Goal: Use online tool/utility: Use online tool/utility

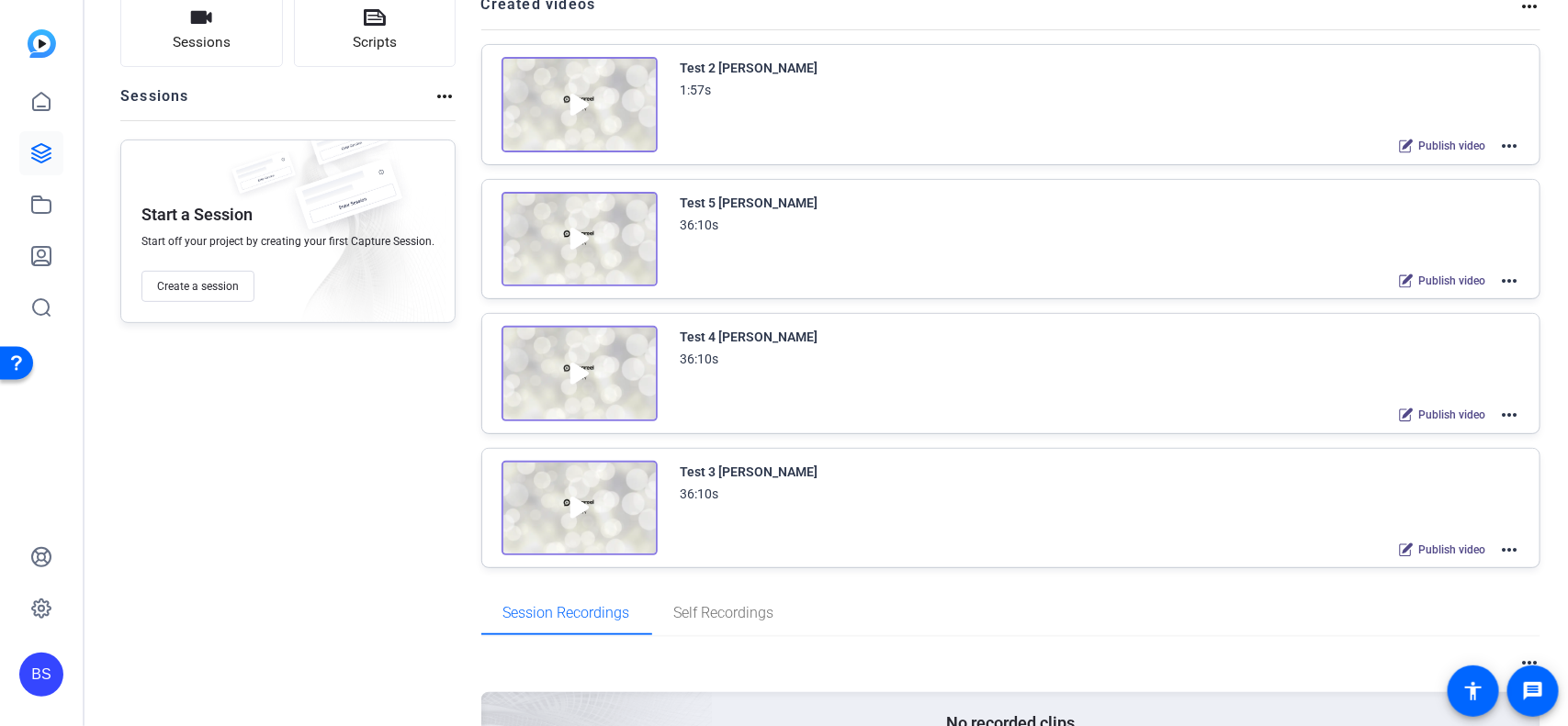
scroll to position [163, 0]
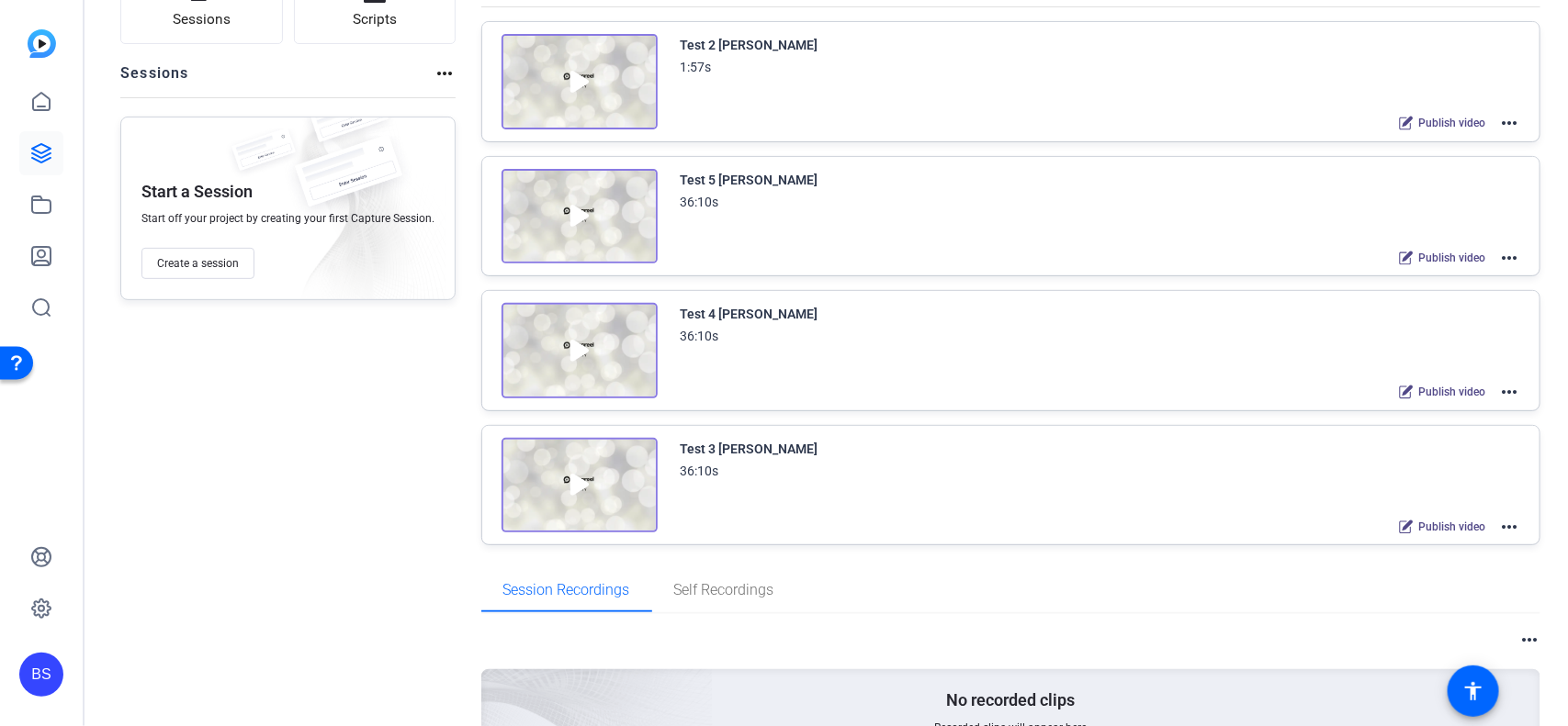
click at [1499, 520] on mat-icon "more_horiz" at bounding box center [1508, 526] width 22 height 22
click at [1415, 551] on span "Edit in Creator" at bounding box center [1430, 545] width 128 height 22
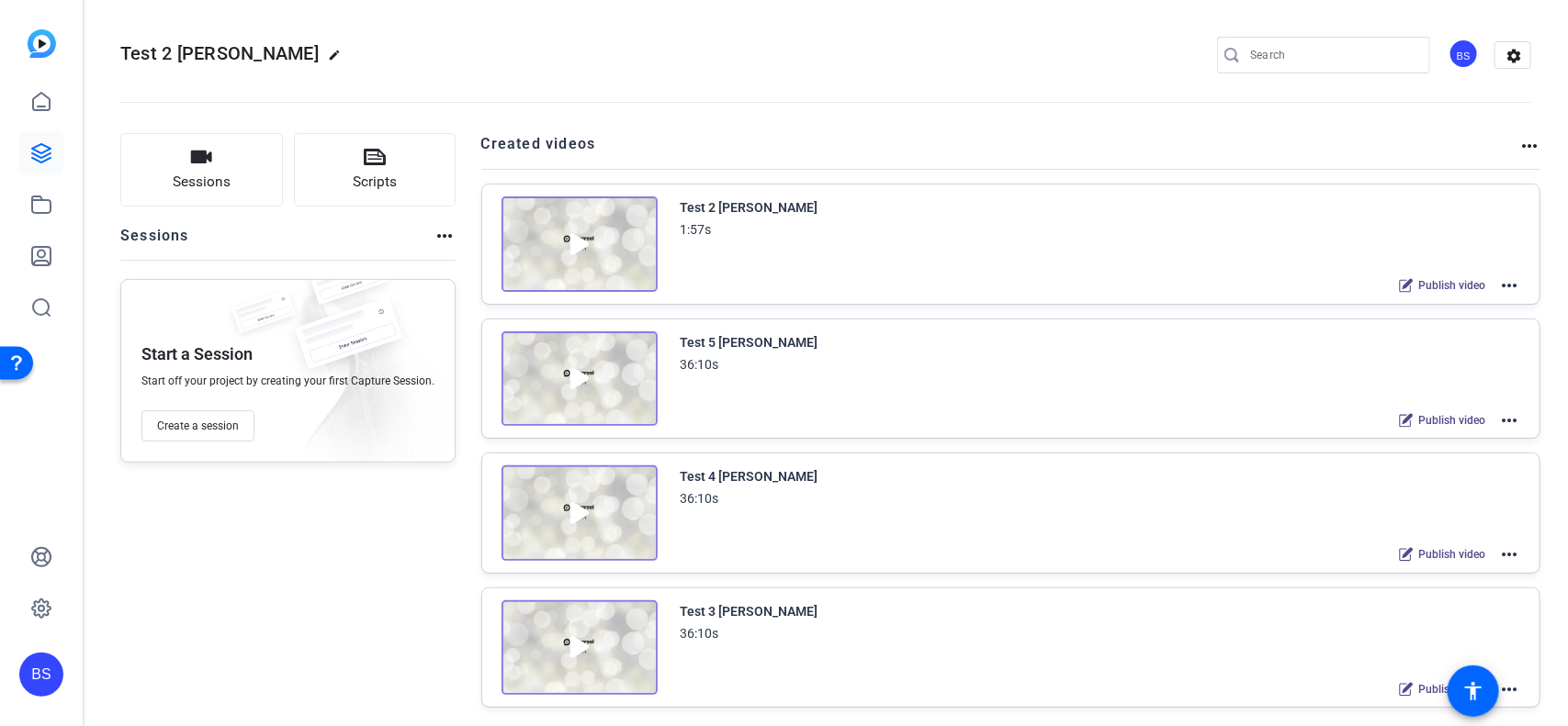
click at [1499, 551] on mat-icon "more_horiz" at bounding box center [1508, 554] width 22 height 22
click at [1419, 575] on span "Edit in Creator" at bounding box center [1430, 574] width 128 height 22
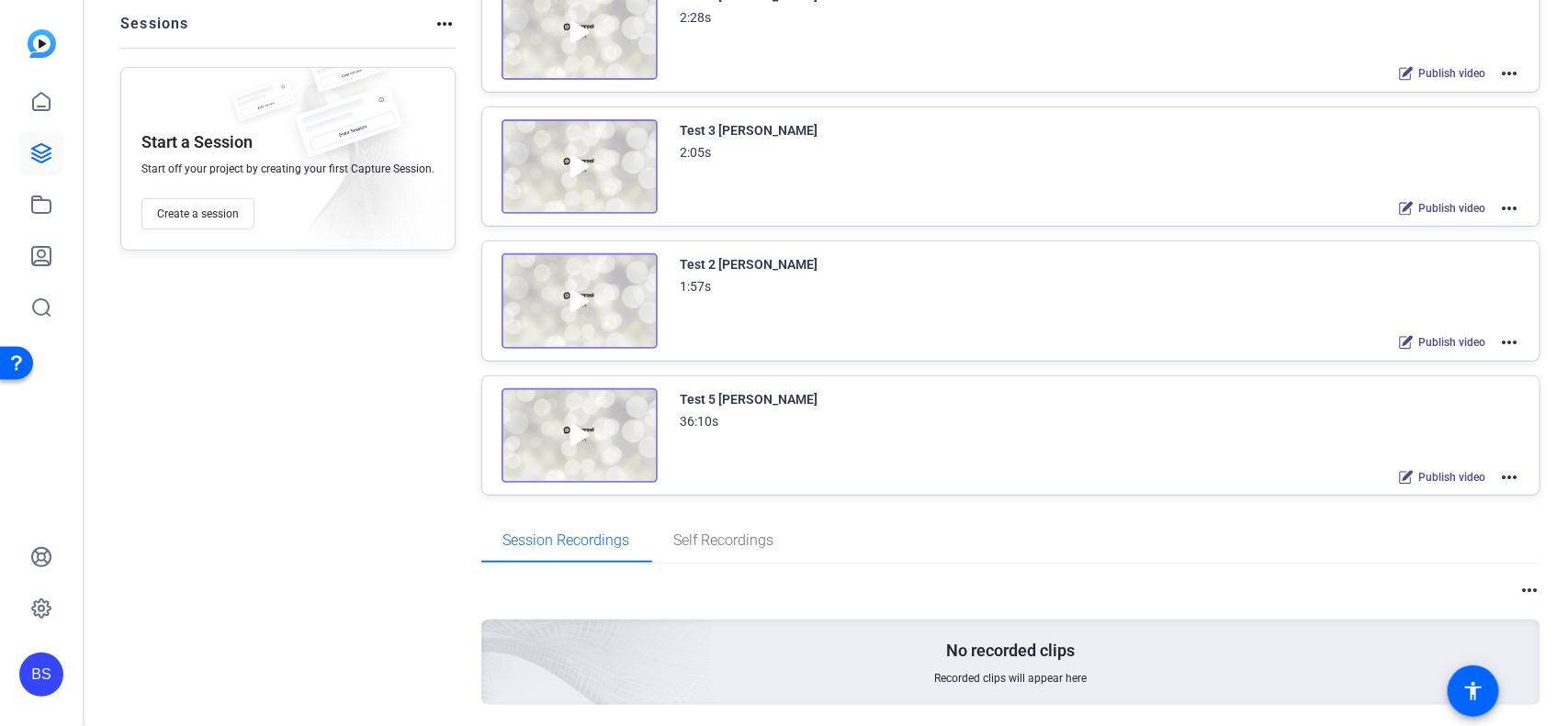
scroll to position [219, 0]
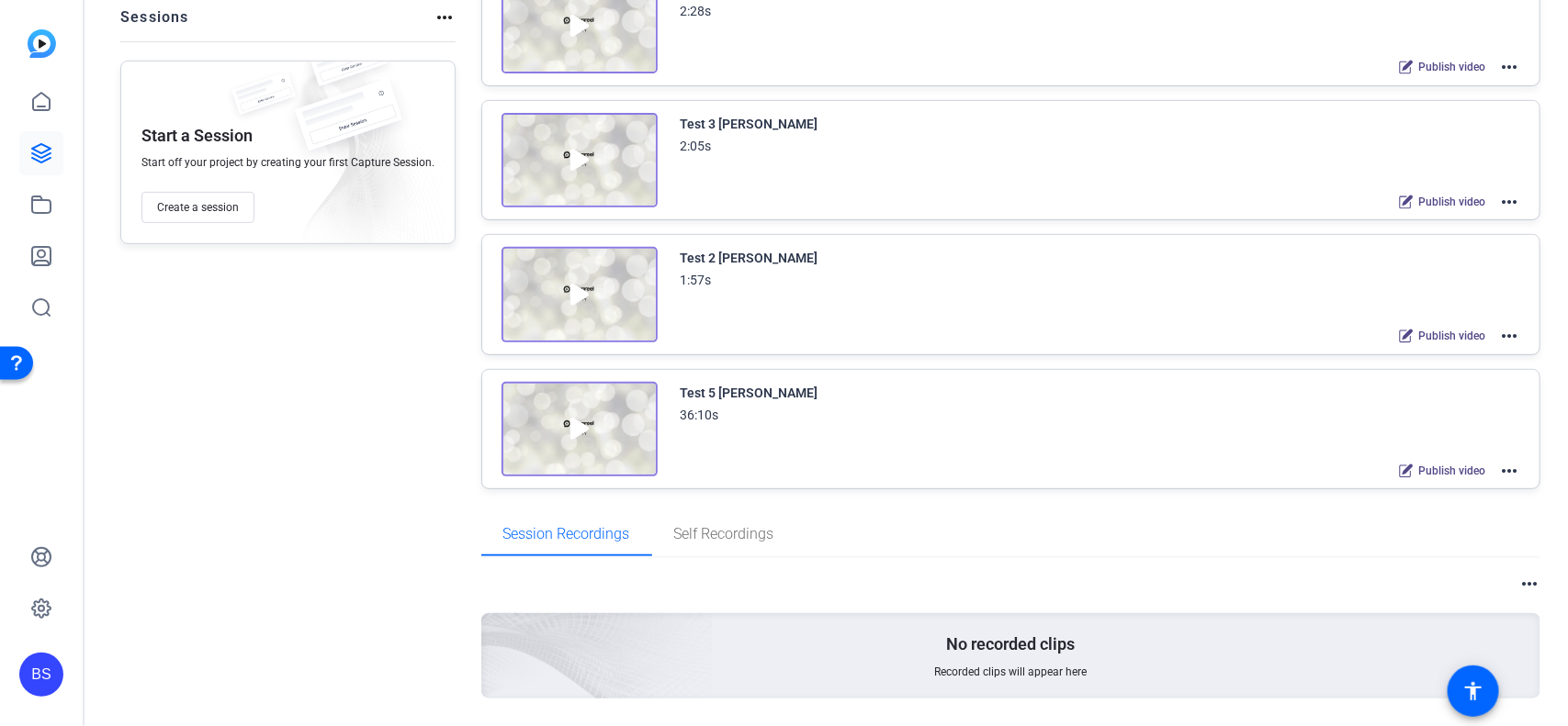
click at [1499, 478] on mat-icon "more_horiz" at bounding box center [1508, 470] width 22 height 22
click at [1400, 488] on span "Edit in Creator" at bounding box center [1430, 490] width 128 height 22
